Goal: Task Accomplishment & Management: Complete application form

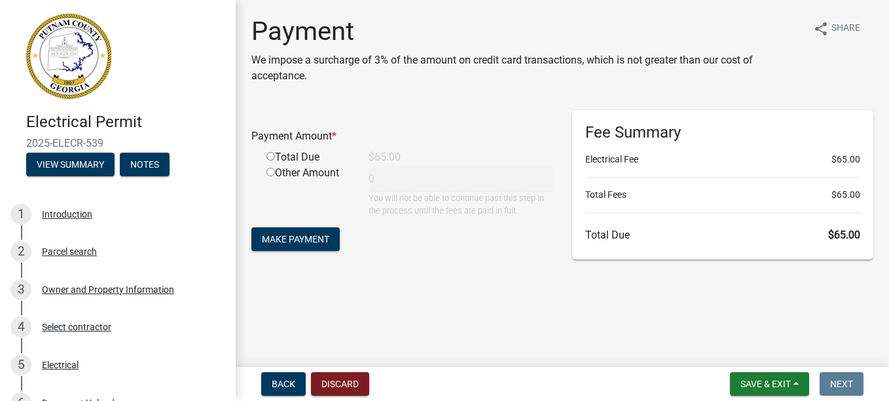
click at [270, 154] on input "radio" at bounding box center [271, 156] width 9 height 9
radio input "true"
type input "65"
click at [280, 236] on span "Make Payment" at bounding box center [295, 239] width 67 height 10
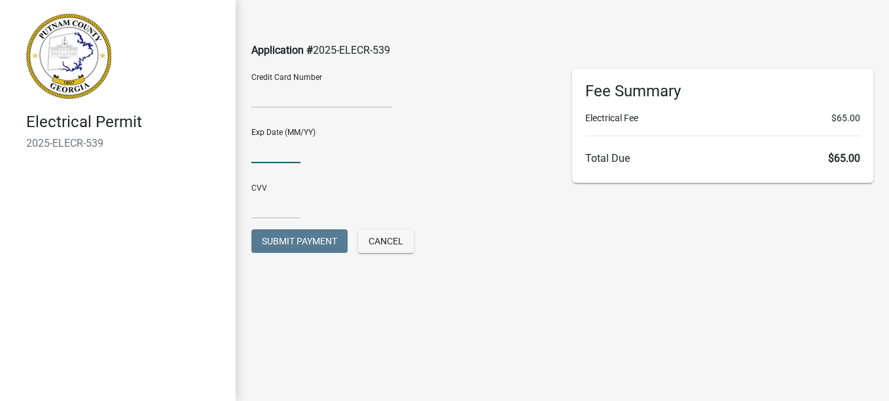
click at [263, 146] on input "text" at bounding box center [275, 149] width 49 height 27
type input "04/29"
click at [267, 200] on input "text" at bounding box center [275, 205] width 49 height 27
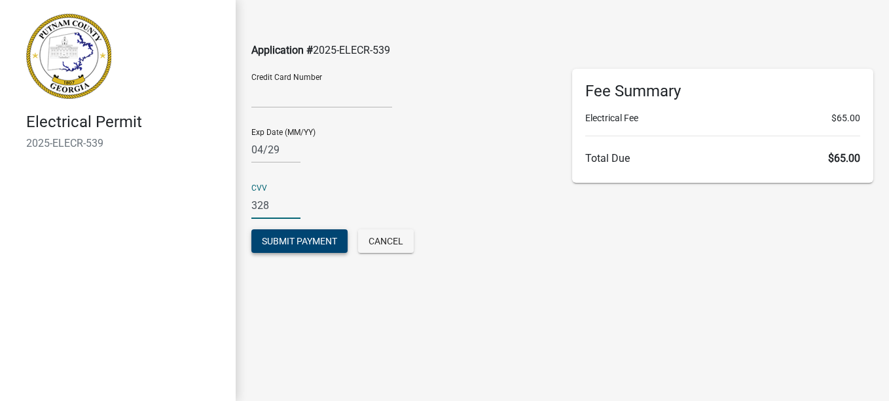
type input "328"
click at [272, 240] on span "Submit Payment" at bounding box center [299, 241] width 75 height 10
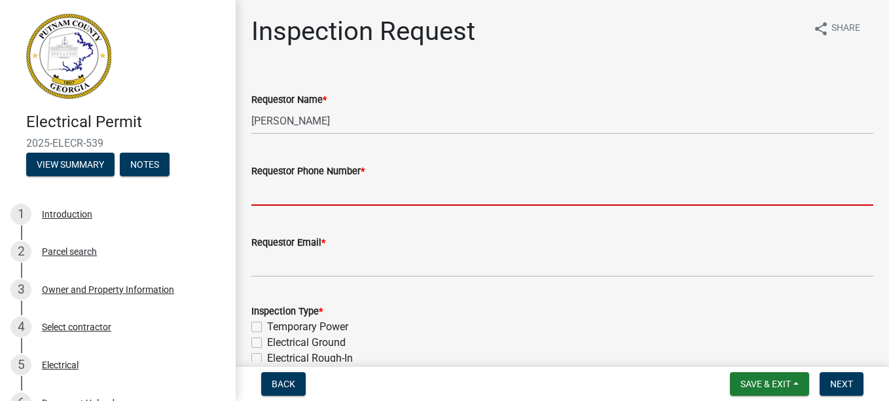
click at [293, 197] on input "Requestor Phone Number *" at bounding box center [562, 192] width 622 height 27
type input "7702060774"
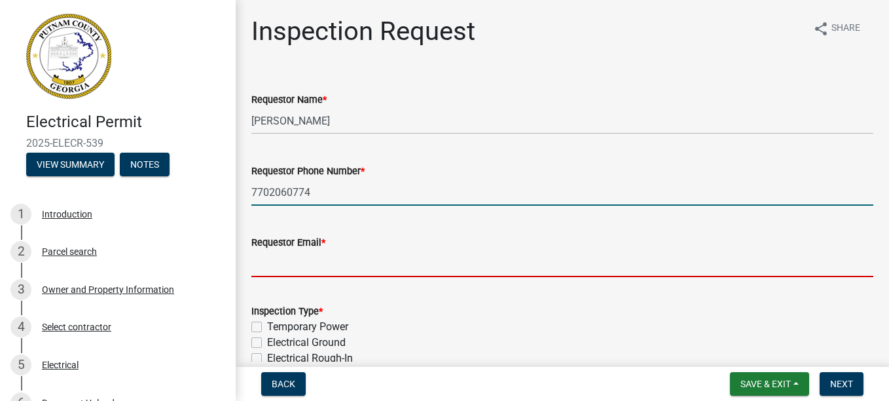
type input "[EMAIL_ADDRESS][DOMAIN_NAME]"
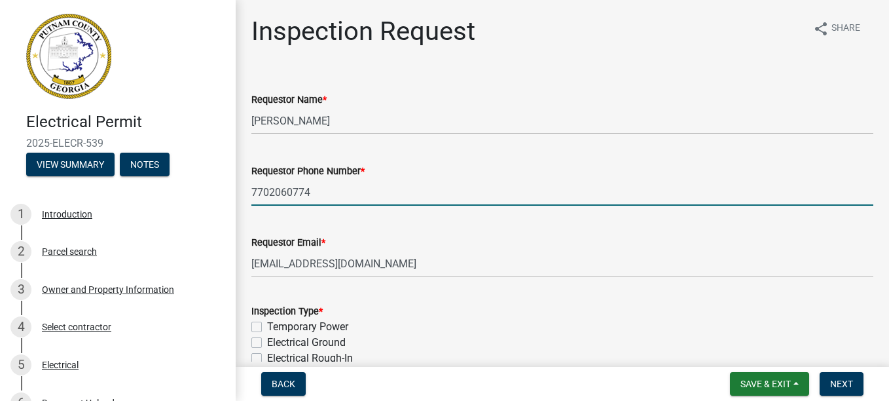
select select "9"
select select "2025"
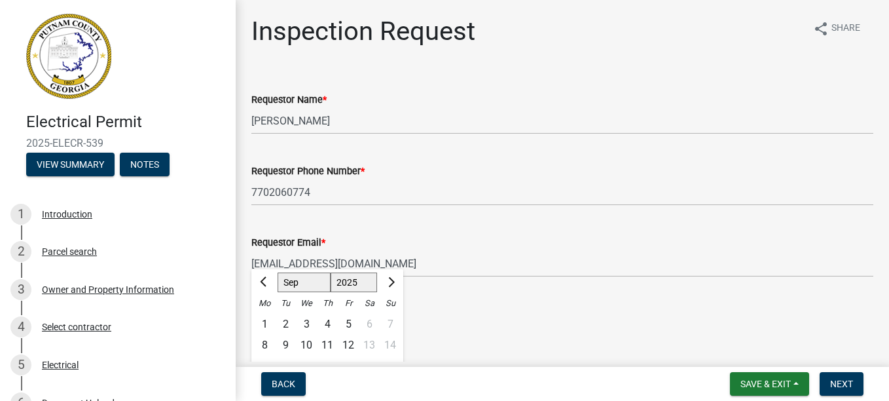
scroll to position [234, 0]
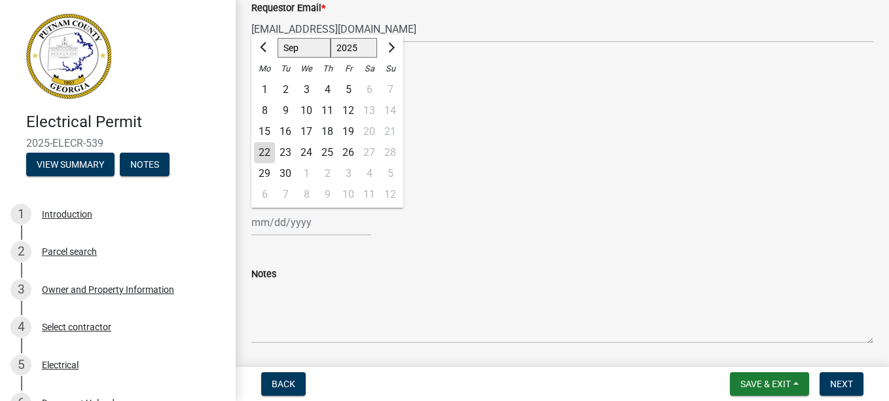
click at [265, 148] on div "22" at bounding box center [264, 152] width 21 height 21
type input "[DATE]"
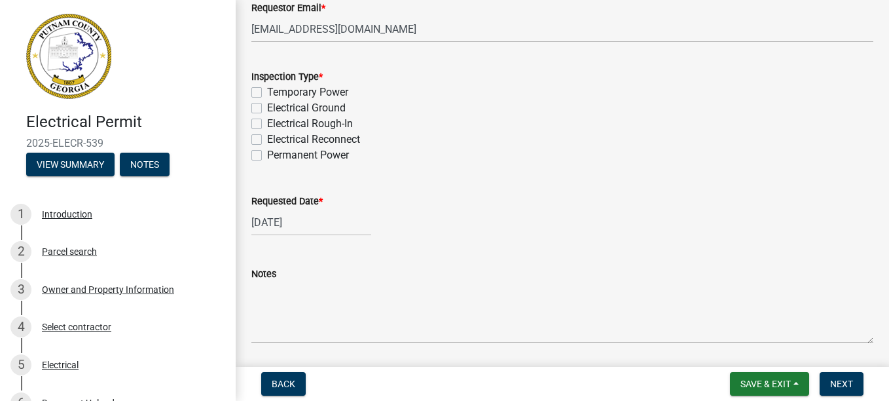
click at [267, 153] on label "Permanent Power" at bounding box center [308, 155] width 82 height 16
click at [267, 153] on input "Permanent Power" at bounding box center [271, 151] width 9 height 9
checkbox input "true"
checkbox input "false"
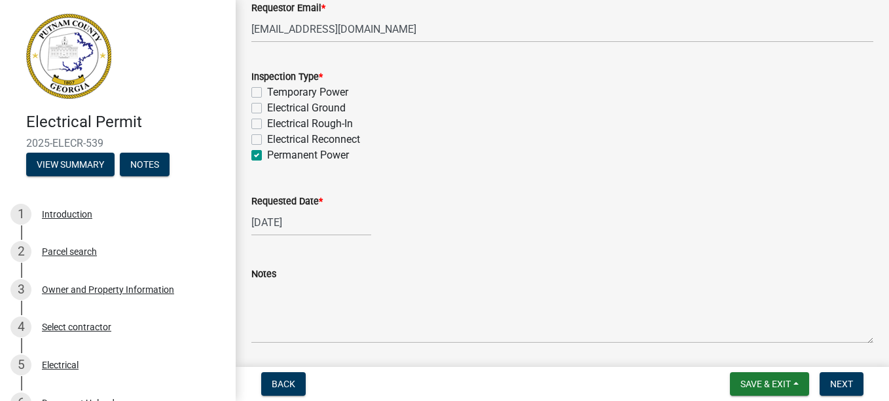
checkbox input "false"
checkbox input "true"
click at [267, 87] on label "Temporary Power" at bounding box center [307, 92] width 81 height 16
click at [267, 87] on input "Temporary Power" at bounding box center [271, 88] width 9 height 9
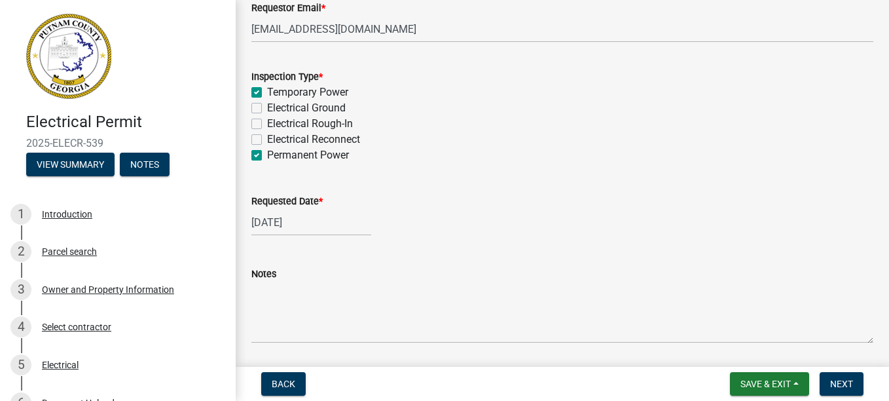
checkbox input "true"
checkbox input "false"
checkbox input "true"
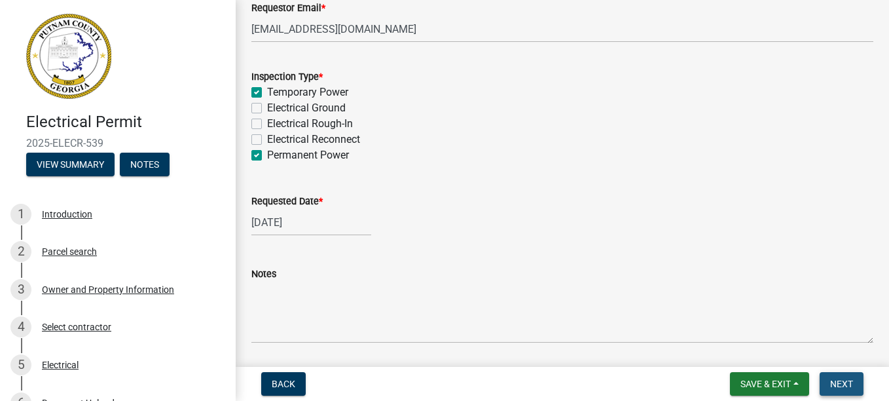
click at [840, 380] on span "Next" at bounding box center [841, 384] width 23 height 10
